Goal: Transaction & Acquisition: Purchase product/service

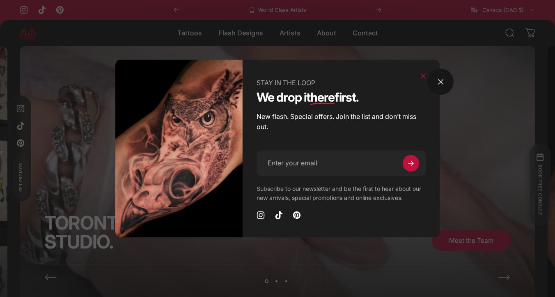
click at [436, 75] on gesture-element at bounding box center [423, 76] width 33 height 33
click at [425, 76] on button "Close" at bounding box center [424, 76] width 20 height 20
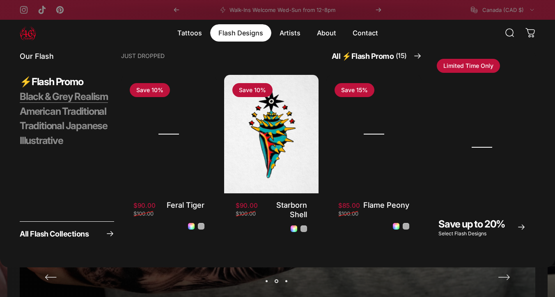
click at [76, 99] on span "Black & Grey Realism" at bounding box center [64, 96] width 88 height 12
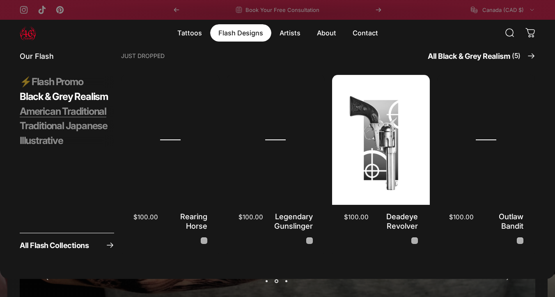
click at [69, 109] on span "American Traditional" at bounding box center [63, 111] width 87 height 12
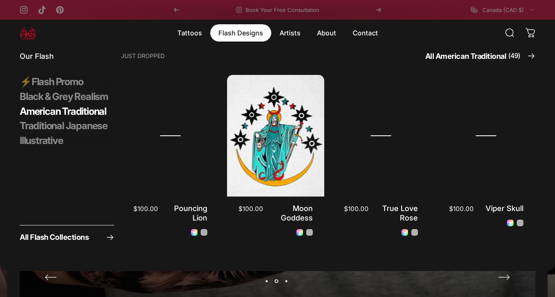
click at [69, 110] on tabs-element "⚡️Flash Promo Black & Grey Realism American Traditional Traditional Japanese Il…" at bounding box center [67, 111] width 94 height 71
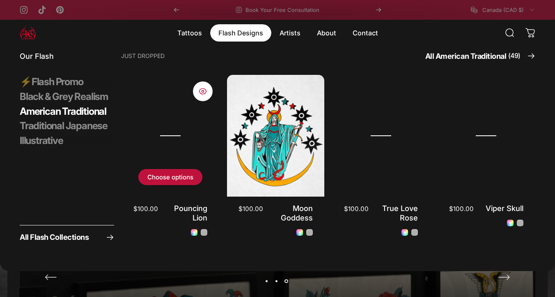
click at [191, 136] on img "Pouncing Lion" at bounding box center [170, 135] width 102 height 128
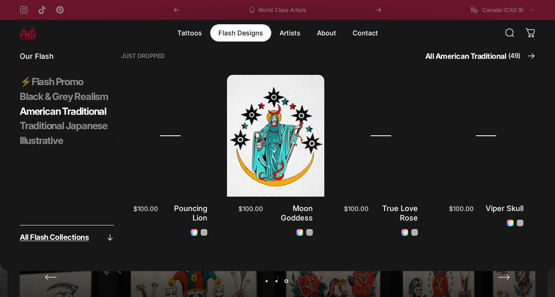
click at [79, 240] on span "All Flash Collections" at bounding box center [54, 236] width 69 height 7
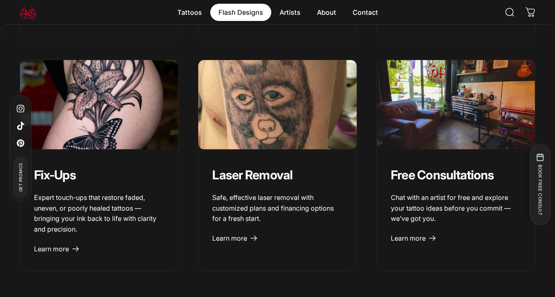
scroll to position [1083, 0]
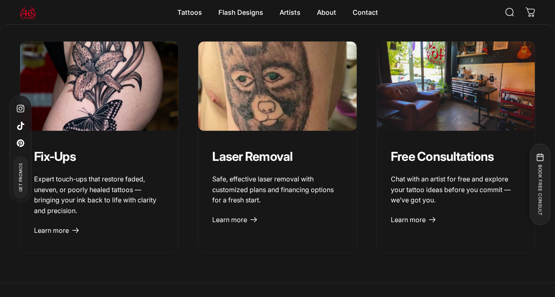
click at [402, 7] on div "Search Cart 0 Site navigation" at bounding box center [468, 12] width 136 height 18
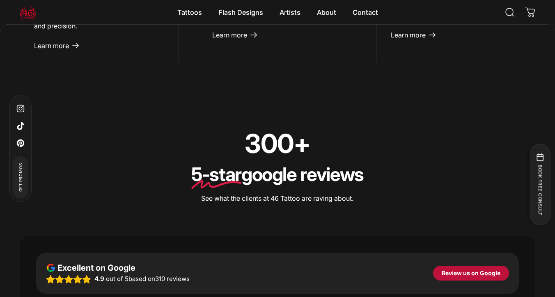
scroll to position [1387, 0]
